Goal: Information Seeking & Learning: Learn about a topic

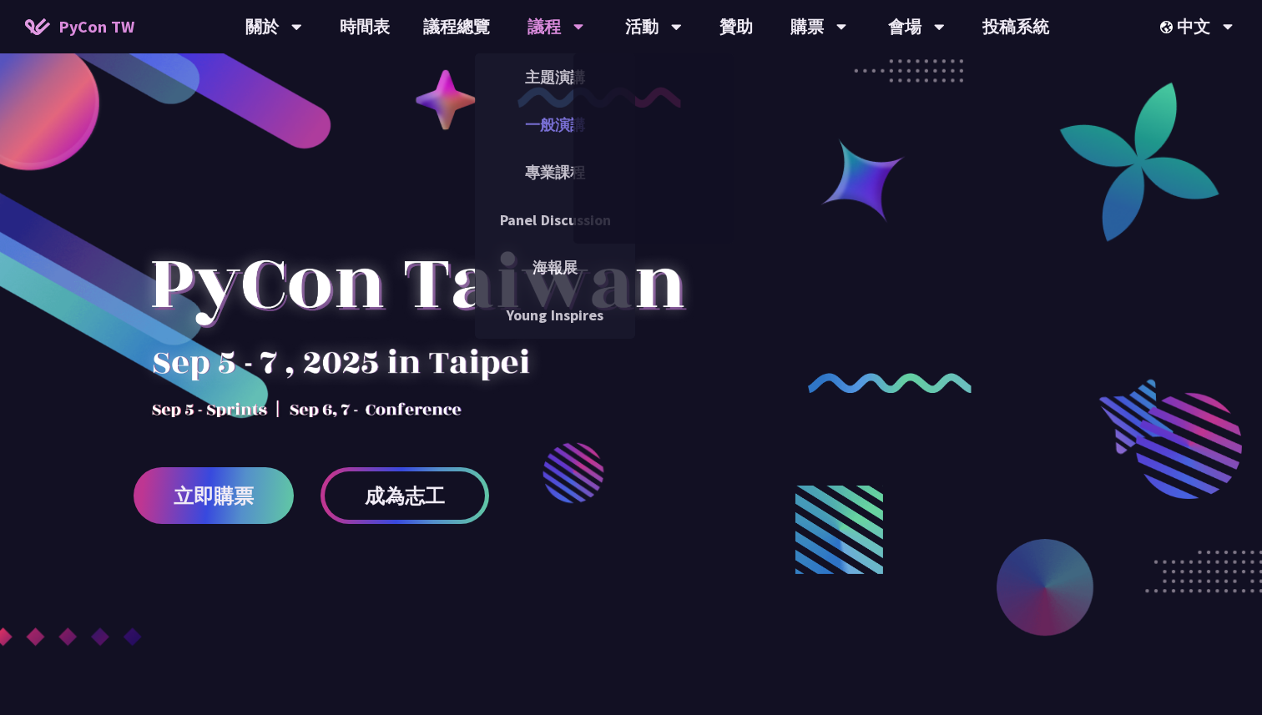
click at [545, 125] on link "一般演講" at bounding box center [555, 124] width 160 height 39
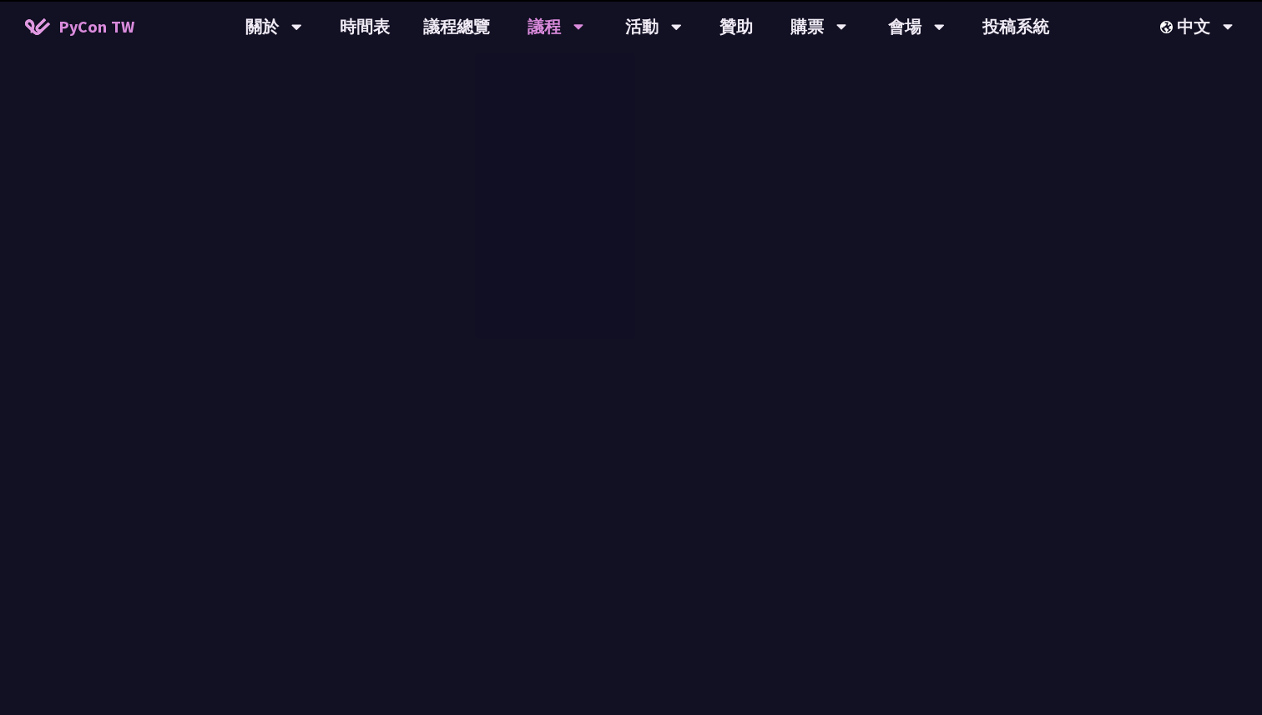
click at [545, 124] on div "主題演講 一般演講 專業課程 Panel Discussion 海報展 Young Inspires" at bounding box center [555, 195] width 160 height 285
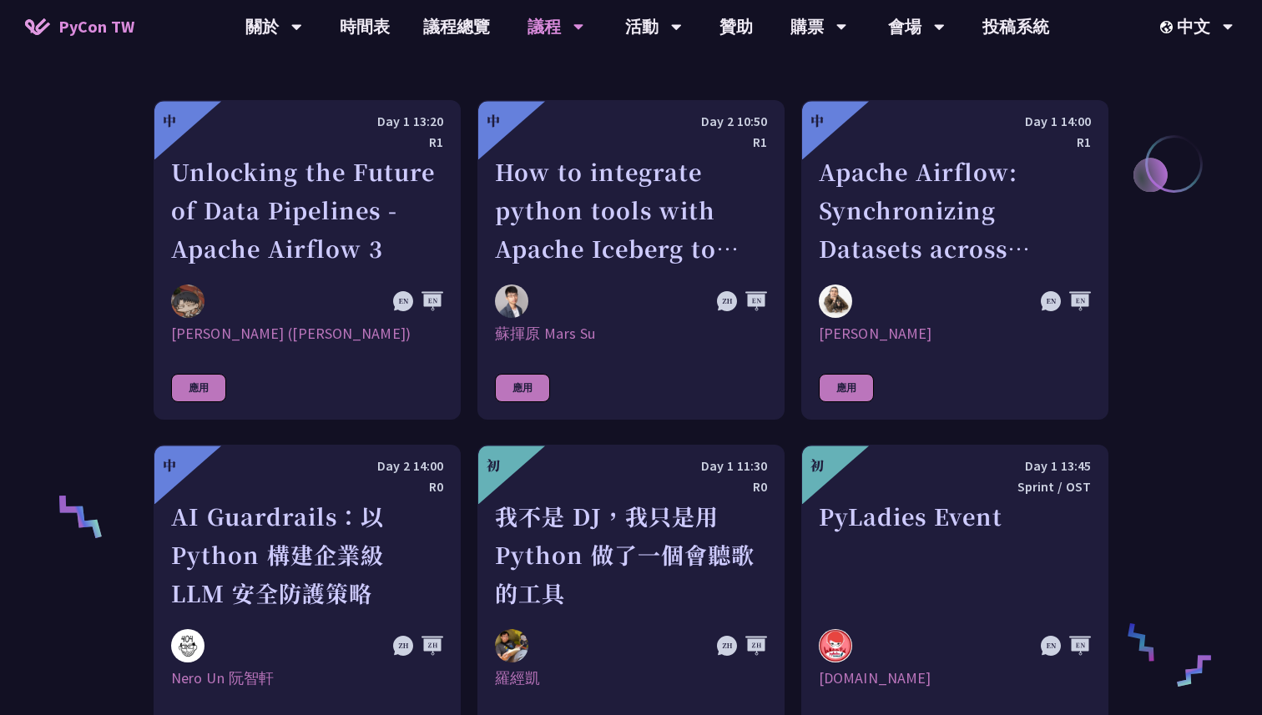
scroll to position [501, 0]
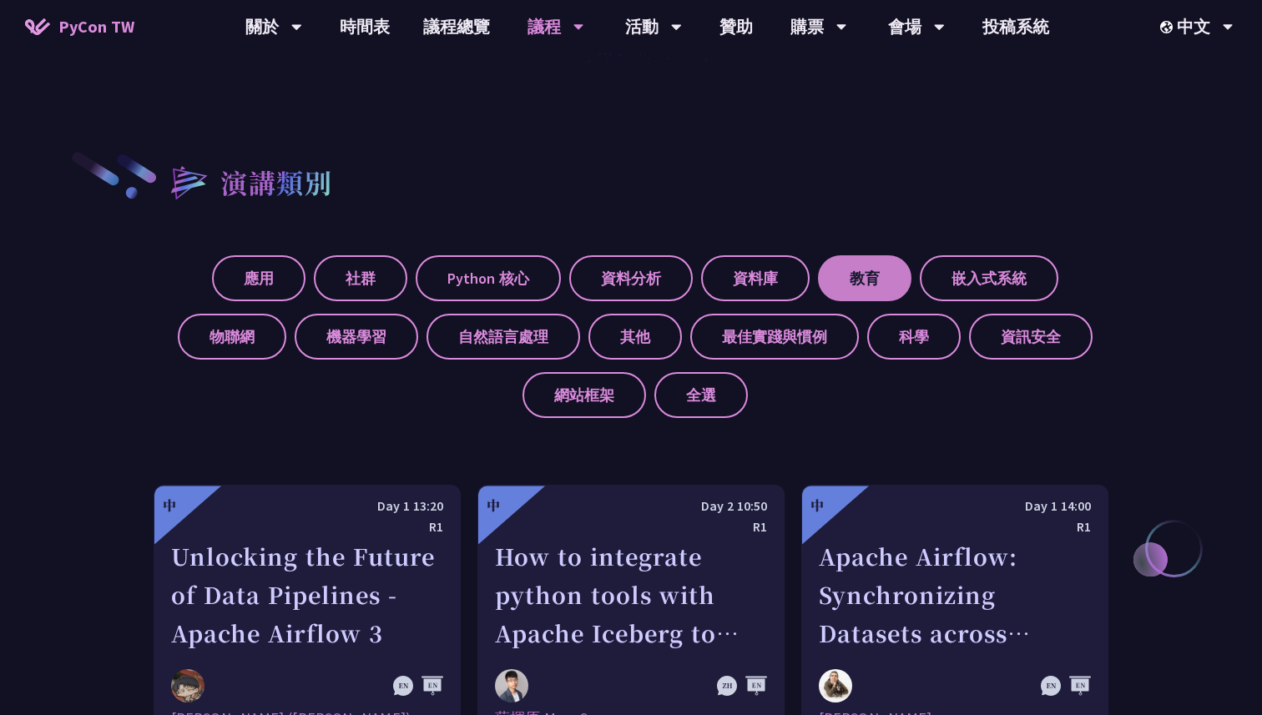
click at [890, 275] on label "教育" at bounding box center [864, 278] width 93 height 46
click at [0, 0] on input "教育" at bounding box center [0, 0] width 0 height 0
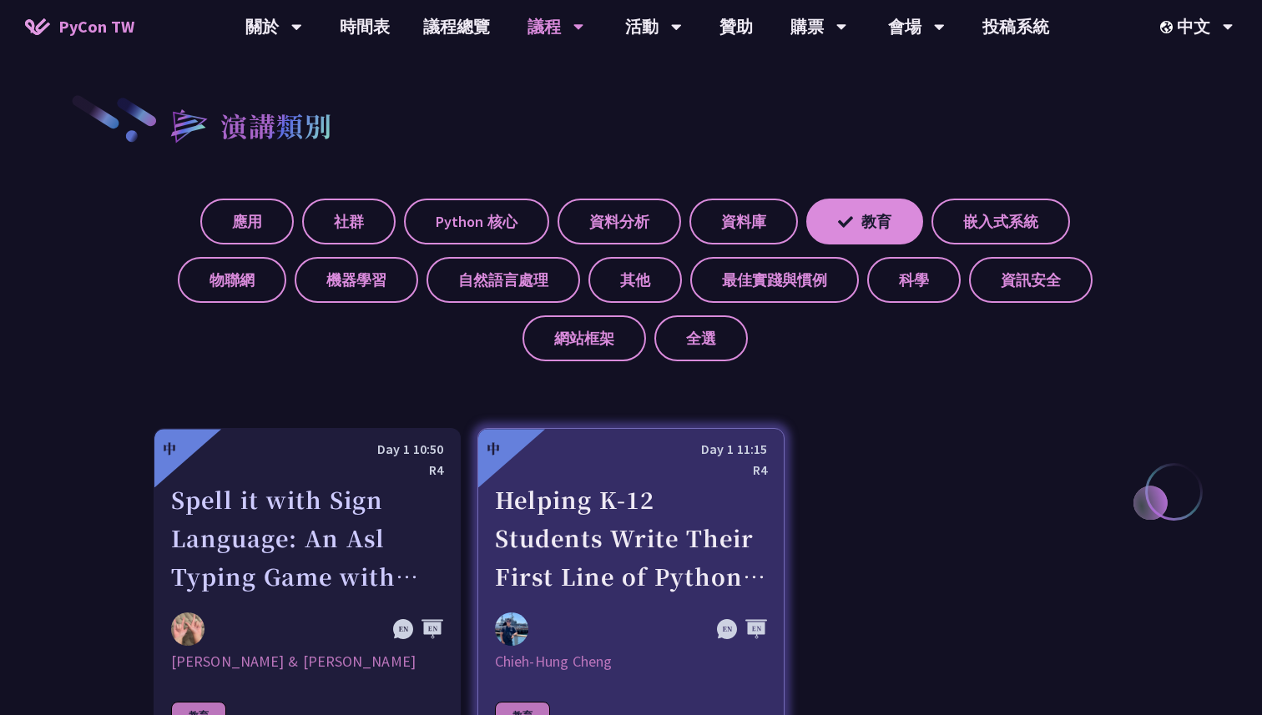
scroll to position [853, 0]
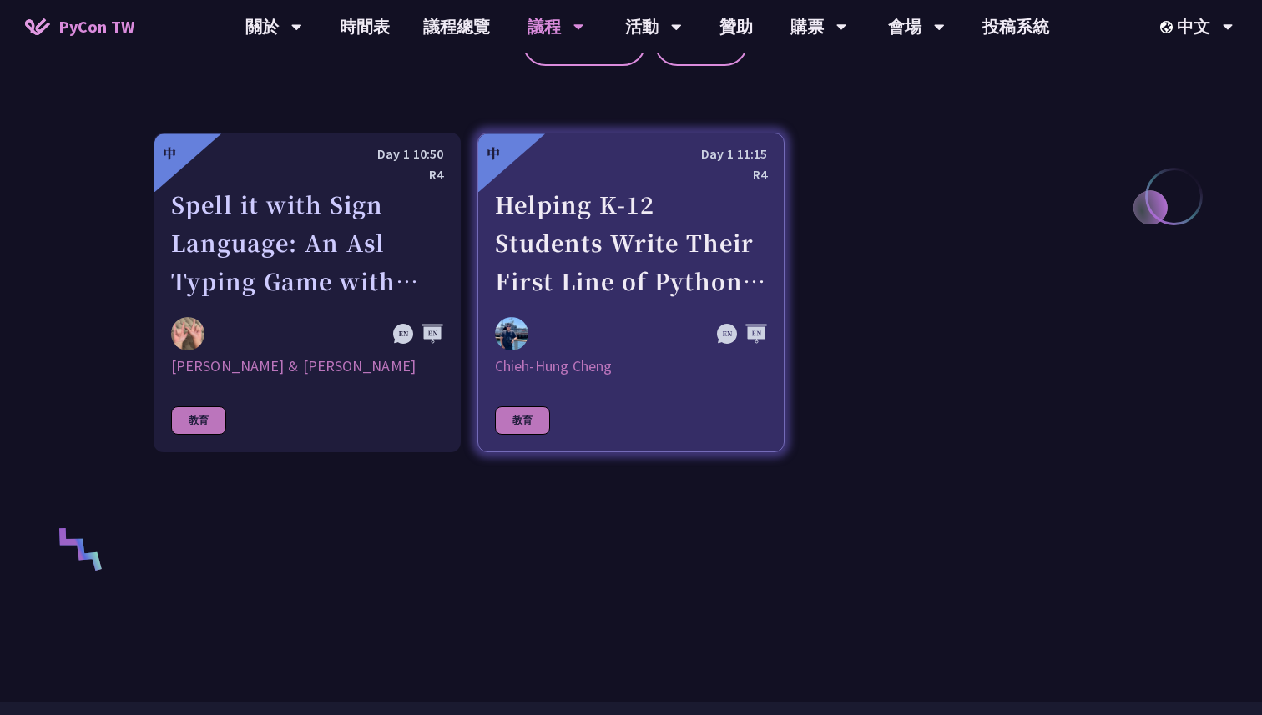
click at [608, 312] on link "中 Day 1 11:15 R4 Helping K-12 Students Write Their First Line of Python: Buildi…" at bounding box center [630, 293] width 307 height 320
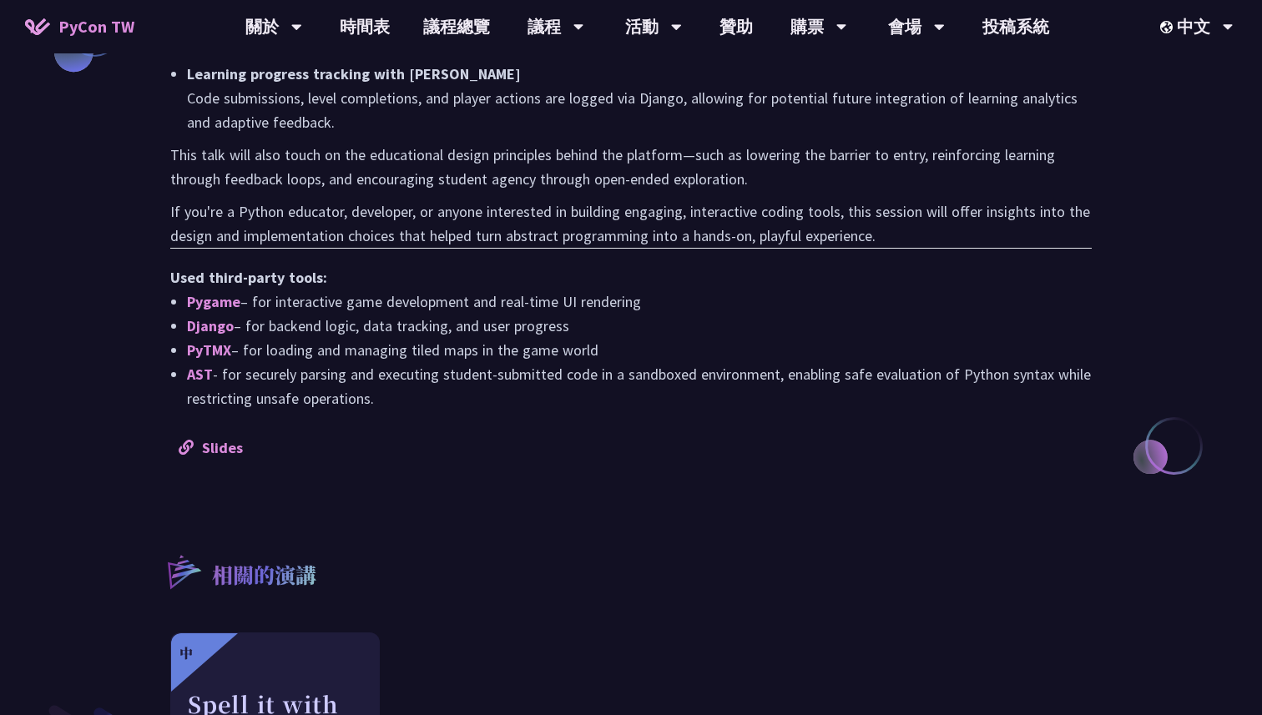
scroll to position [1779, 0]
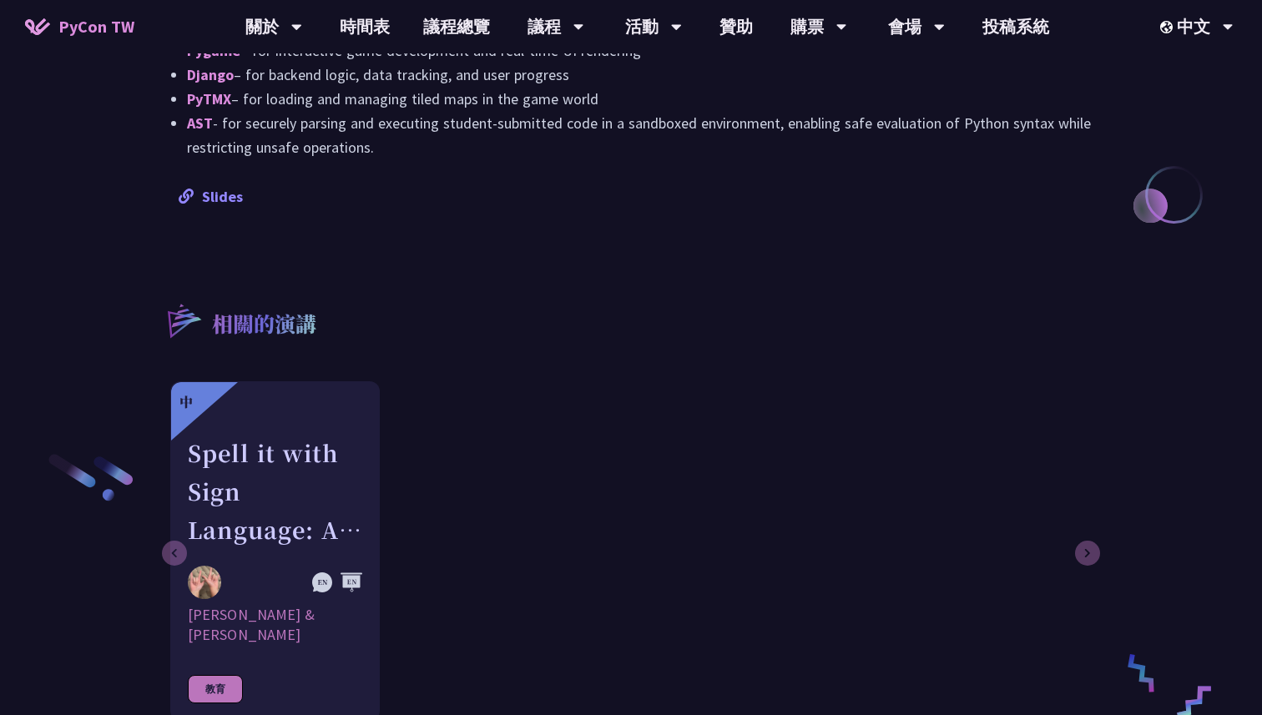
click at [224, 187] on link "Slides" at bounding box center [211, 196] width 64 height 19
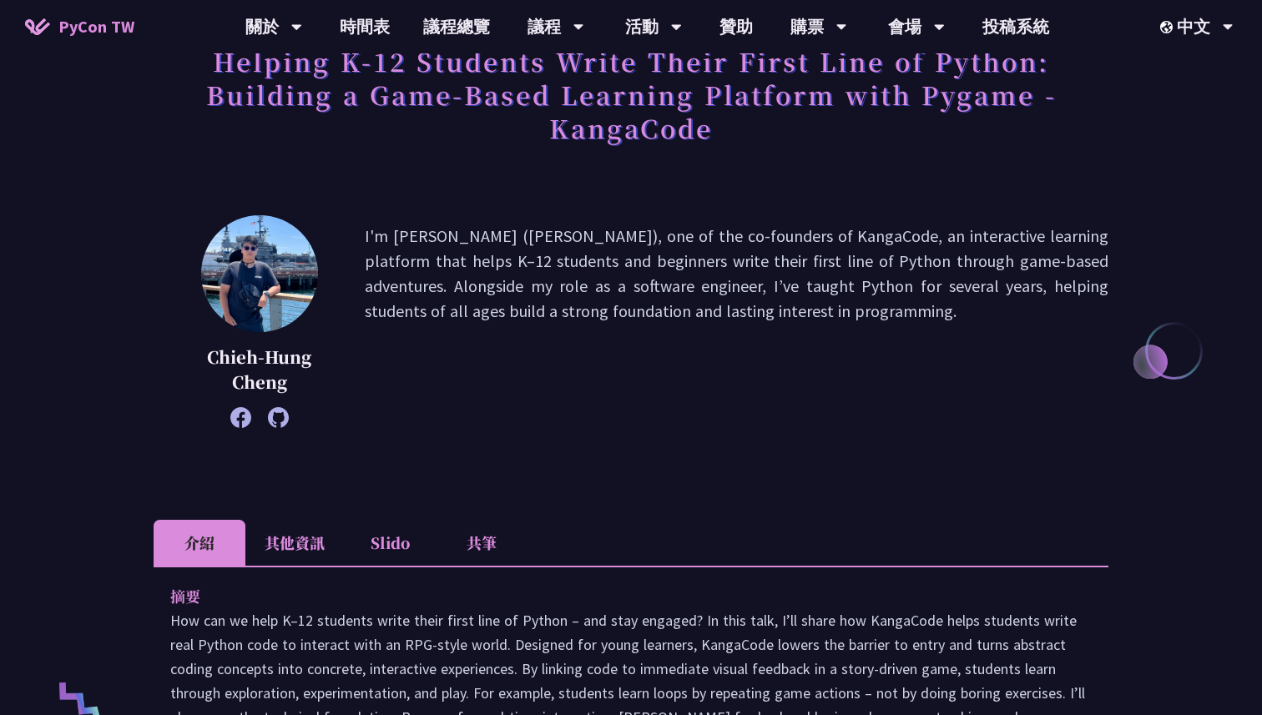
scroll to position [0, 0]
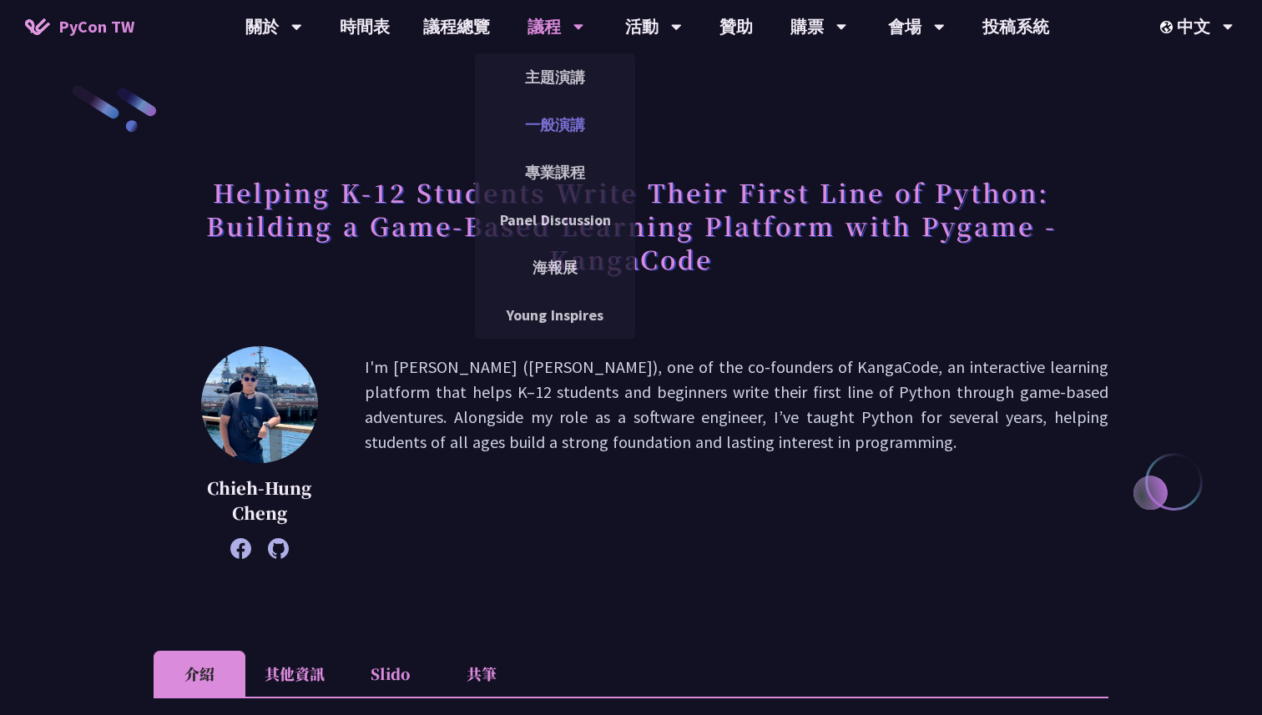
click at [547, 129] on link "一般演講" at bounding box center [555, 124] width 160 height 39
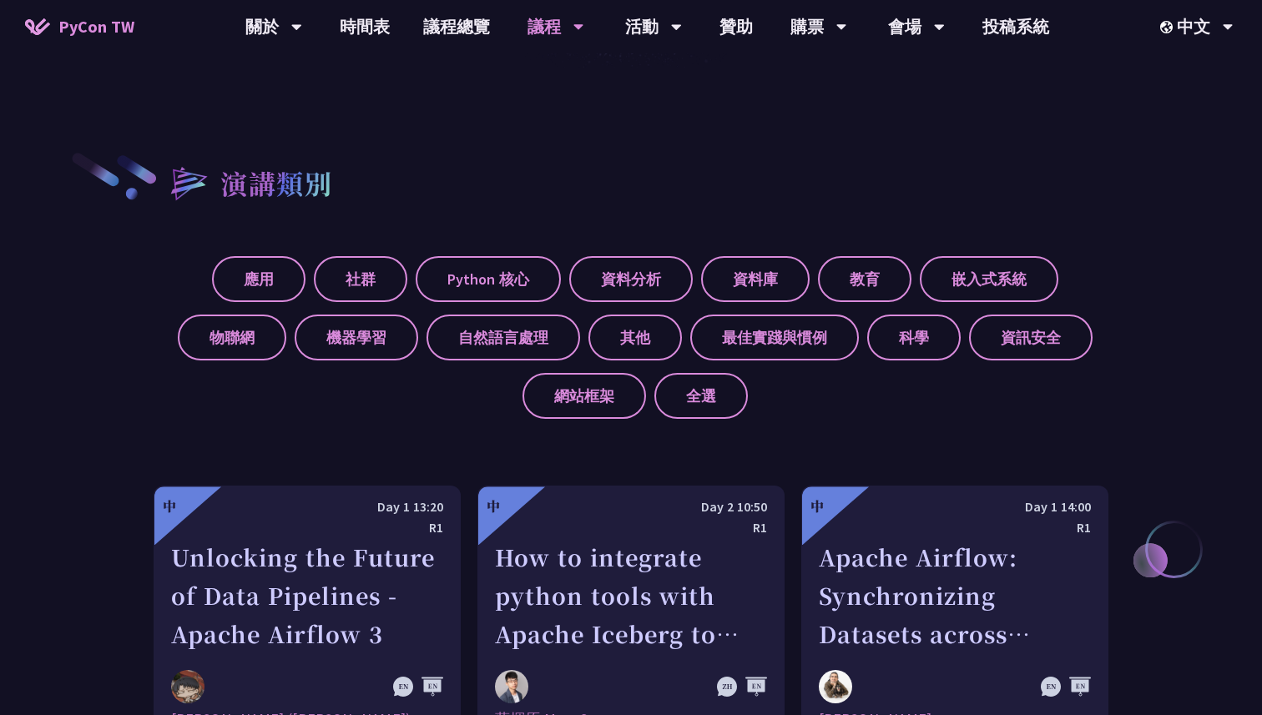
scroll to position [658, 0]
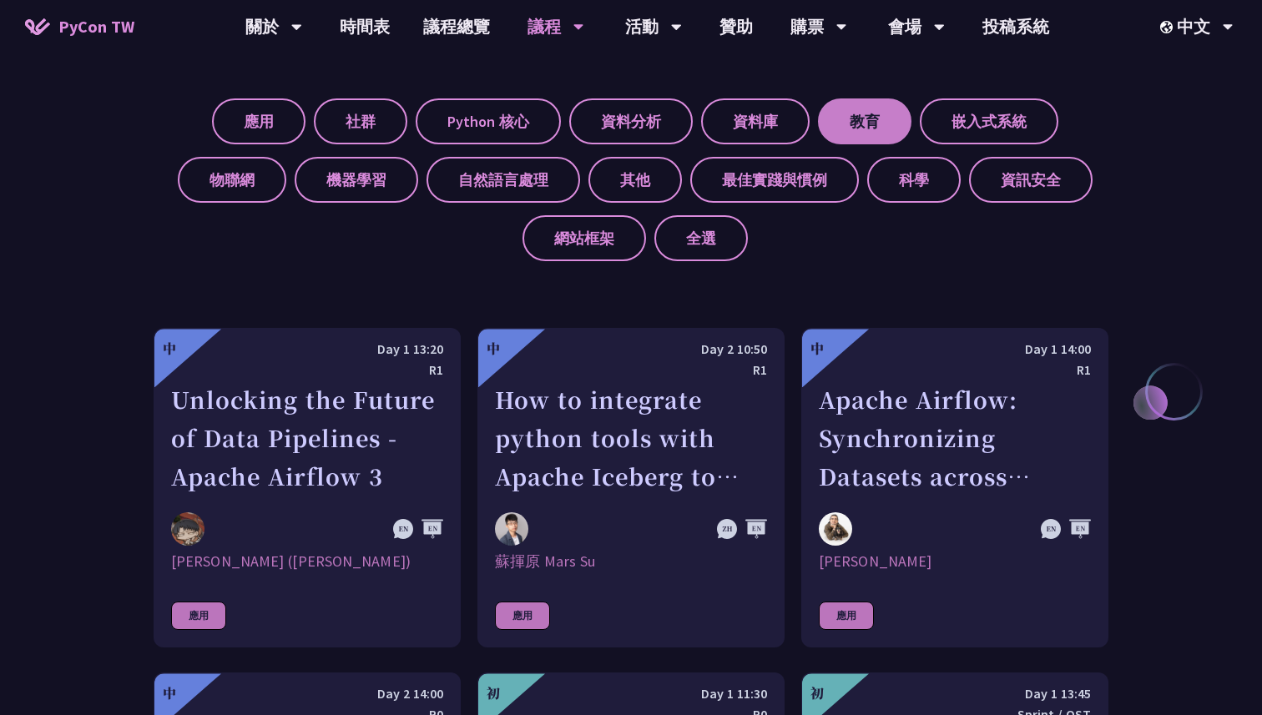
click at [892, 100] on label "教育" at bounding box center [864, 121] width 93 height 46
click at [0, 0] on input "教育" at bounding box center [0, 0] width 0 height 0
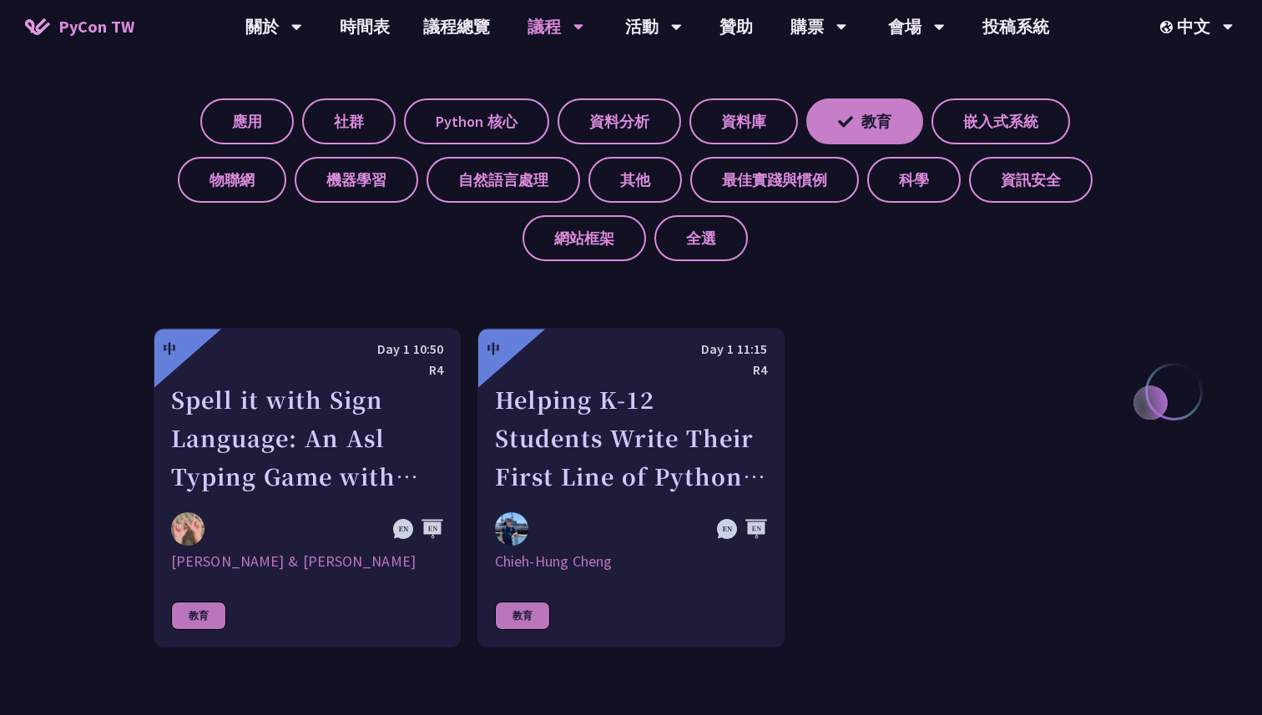
click at [890, 131] on label "教育" at bounding box center [864, 121] width 117 height 46
click at [0, 0] on input "教育" at bounding box center [0, 0] width 0 height 0
